Goal: Browse casually

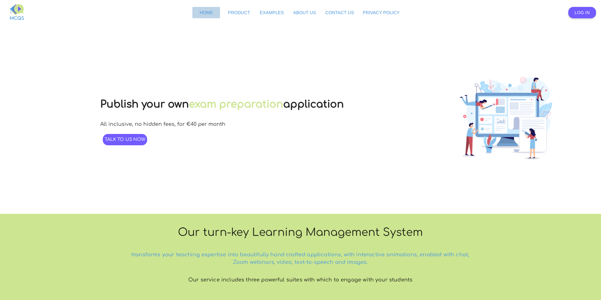
click at [212, 14] on span "Home" at bounding box center [206, 12] width 14 height 5
click at [248, 11] on span "Product" at bounding box center [239, 12] width 22 height 5
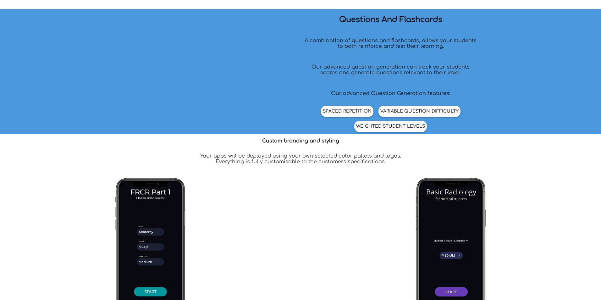
scroll to position [945, 0]
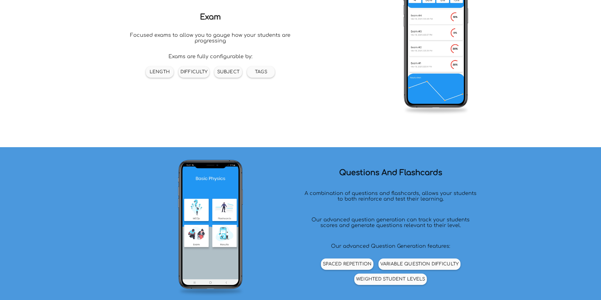
type input "78"
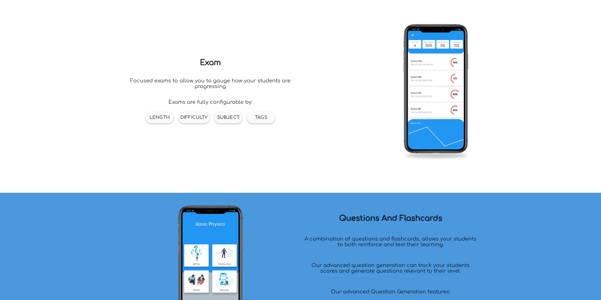
scroll to position [900, 0]
type input "25"
